Goal: Information Seeking & Learning: Learn about a topic

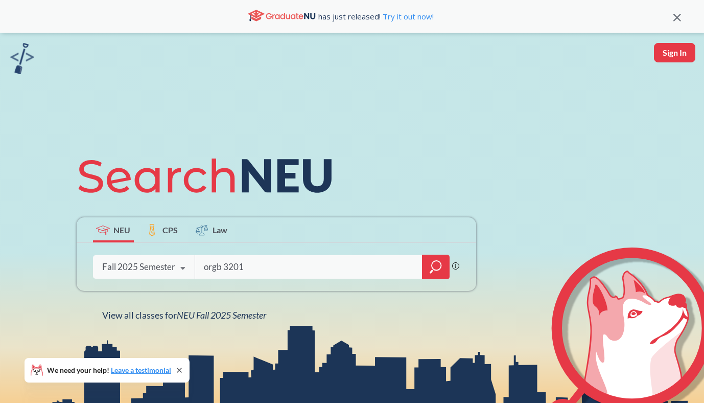
type input "orgb 3201"
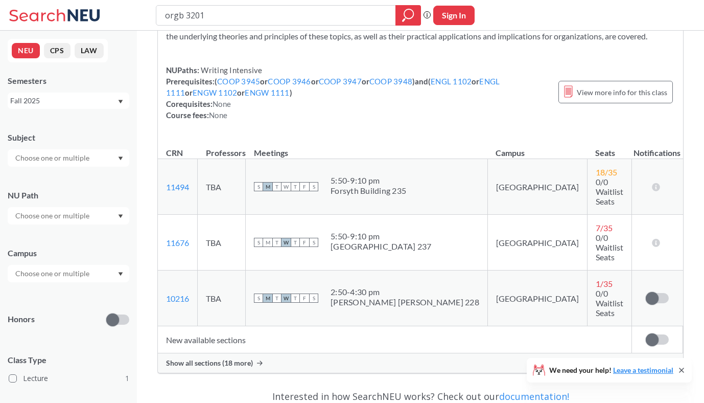
scroll to position [87, 0]
click at [223, 358] on span "Show all sections (18 more)" at bounding box center [209, 362] width 87 height 9
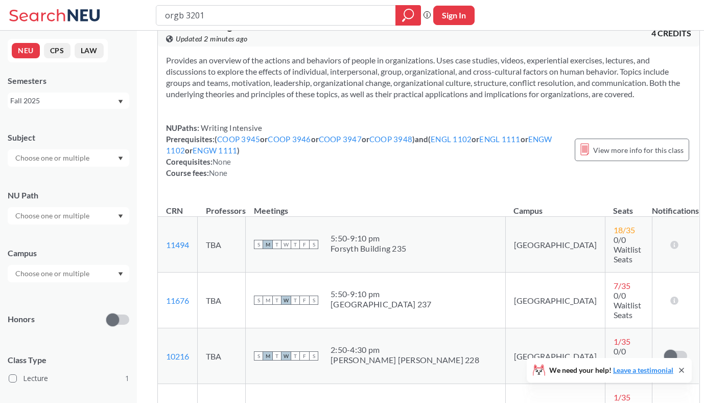
scroll to position [0, 0]
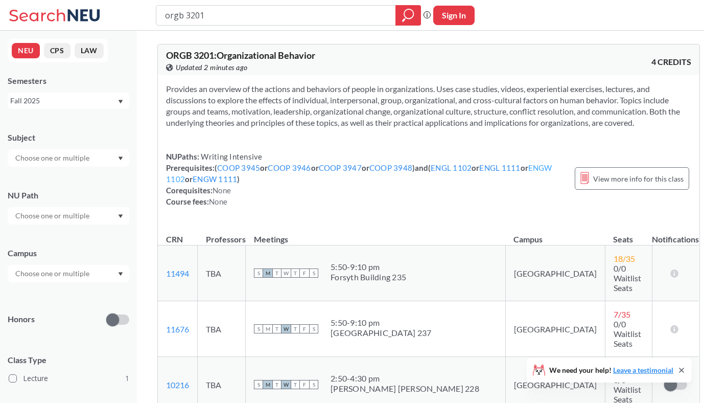
click at [193, 184] on link "ENGW 1102" at bounding box center [359, 173] width 386 height 20
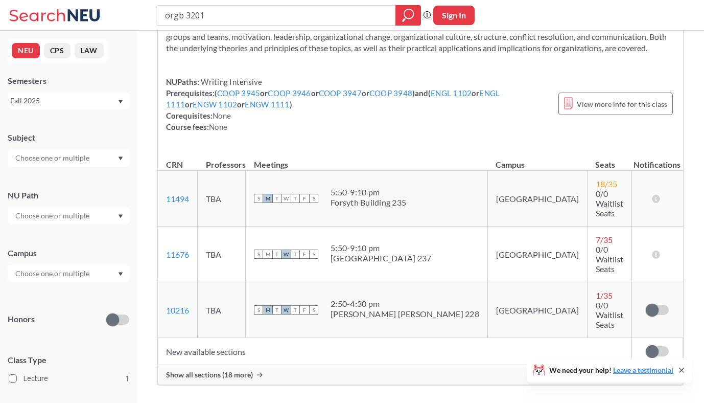
scroll to position [75, 0]
click at [224, 370] on span "Show all sections (18 more)" at bounding box center [209, 374] width 87 height 9
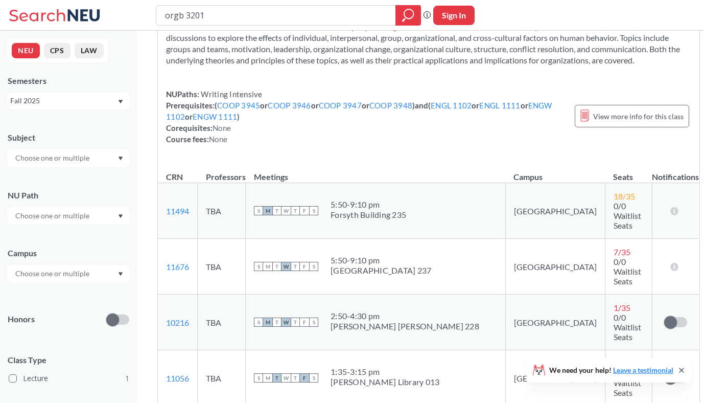
scroll to position [0, 0]
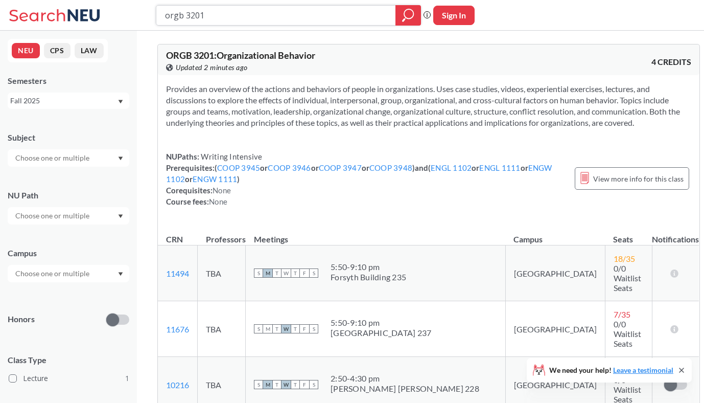
click at [275, 15] on input "orgb 3201" at bounding box center [276, 15] width 224 height 17
type input "cs 4530"
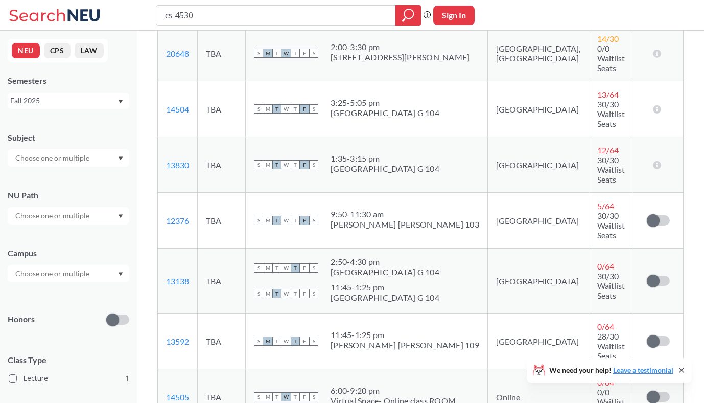
scroll to position [217, 0]
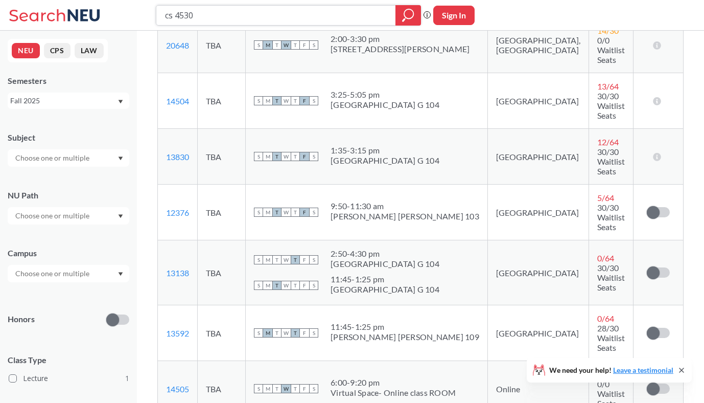
click at [235, 16] on input "cs 4530" at bounding box center [276, 15] width 224 height 17
type input "cs 4535"
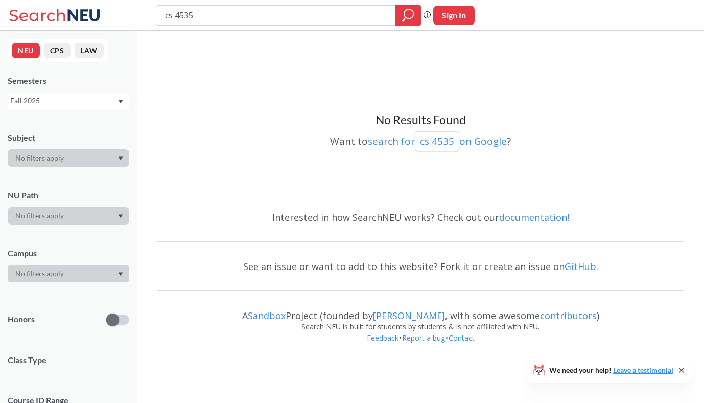
click at [256, 14] on input "cs 4535" at bounding box center [276, 15] width 224 height 17
type input "c"
type input "orgb 3203"
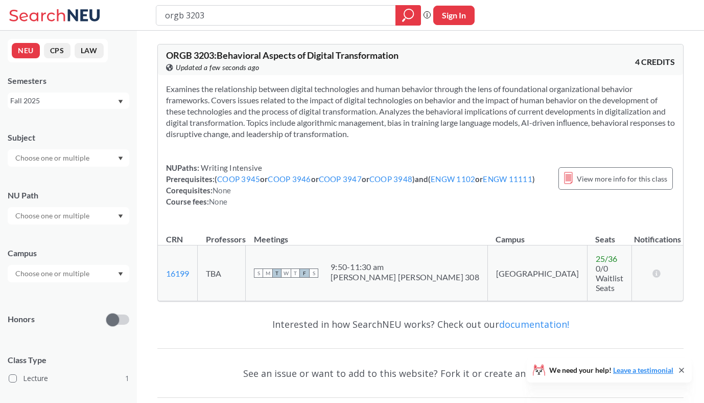
drag, startPoint x: 227, startPoint y: 103, endPoint x: 357, endPoint y: 135, distance: 133.4
click at [357, 135] on section "Examines the relationship between digital technologies and human behavior throu…" at bounding box center [420, 111] width 509 height 56
click at [388, 141] on div "Examines the relationship between digital technologies and human behavior throu…" at bounding box center [420, 149] width 525 height 148
